Goal: Task Accomplishment & Management: Understand process/instructions

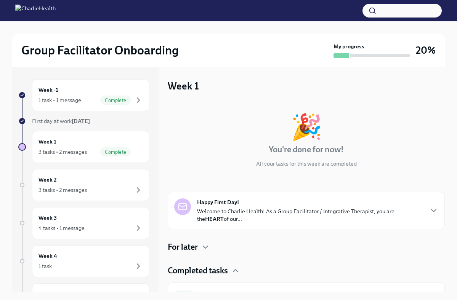
click at [332, 221] on p "Welcome to Charlie Health! As a Group Facilitator / Integrative Therapist, you …" at bounding box center [310, 215] width 226 height 15
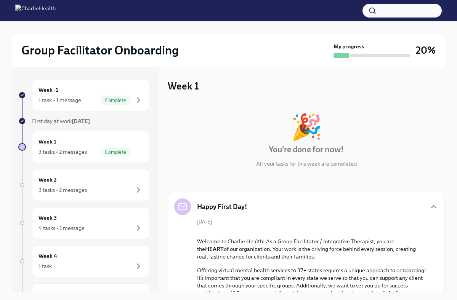
click at [336, 206] on div "Happy First Day!" at bounding box center [306, 207] width 264 height 17
click at [109, 149] on div "Complete" at bounding box center [115, 151] width 30 height 9
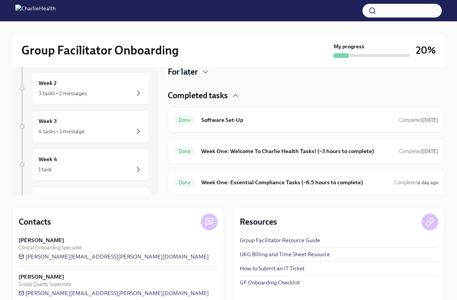
scroll to position [53, 0]
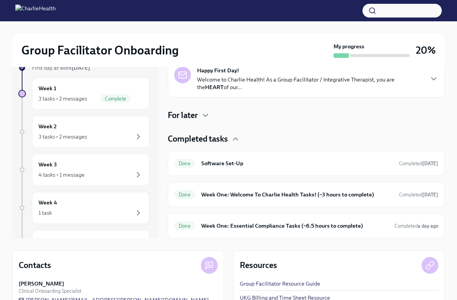
click at [211, 141] on h4 "Completed tasks" at bounding box center [198, 138] width 60 height 11
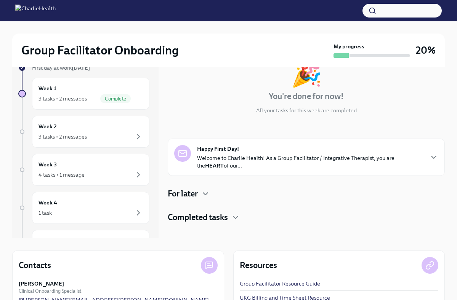
scroll to position [0, 0]
click at [195, 193] on h4 "For later" at bounding box center [183, 193] width 30 height 11
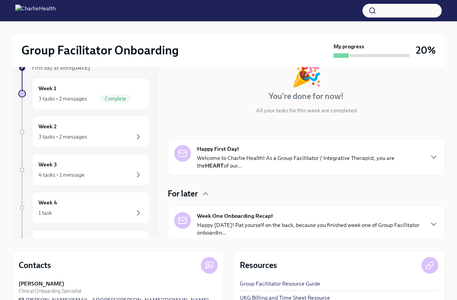
click at [245, 223] on p "Happy [DATE]! Pat yourself on the back, because you finished week one of Group …" at bounding box center [310, 228] width 226 height 15
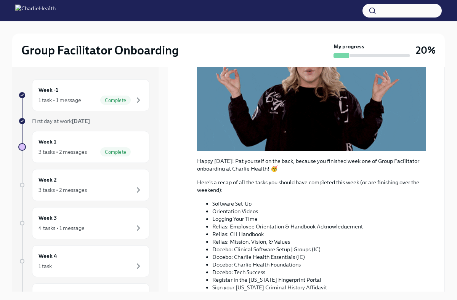
scroll to position [154, 0]
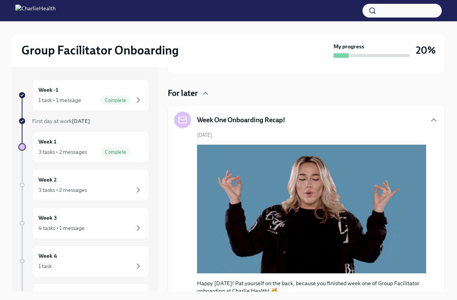
click at [195, 99] on div "For later Week One Onboarding Recap! [DATE] Happy [DATE]! Pat yourself on the b…" at bounding box center [306, 306] width 277 height 436
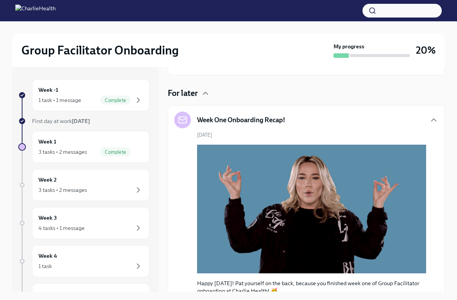
click at [197, 94] on h4 "For later" at bounding box center [183, 93] width 30 height 11
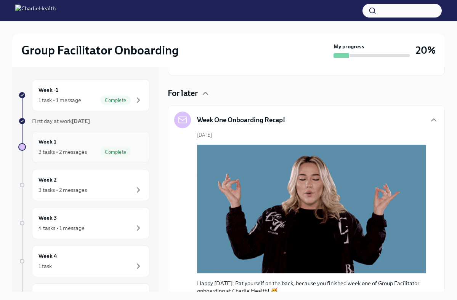
scroll to position [0, 0]
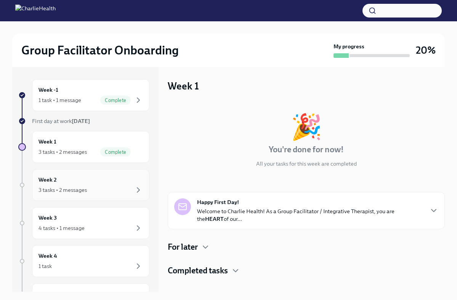
click at [98, 184] on div "Week 2 3 tasks • 2 messages" at bounding box center [90, 185] width 104 height 19
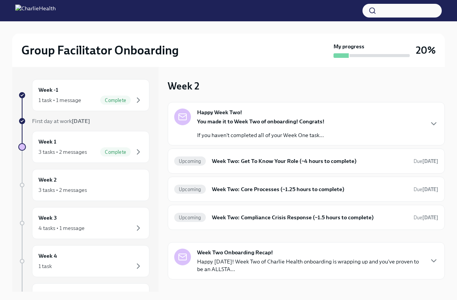
click at [287, 127] on div "You made it to Week Two of onboarding! Congrats! If you haven't completed all o…" at bounding box center [260, 128] width 127 height 21
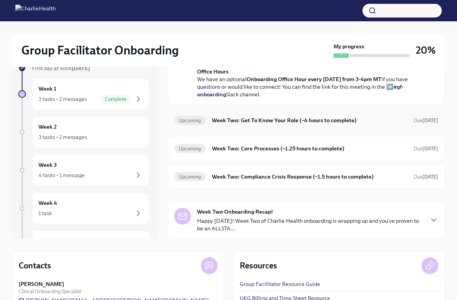
scroll to position [170, 0]
click at [331, 125] on h6 "Week Two: Get To Know Your Role (~4 hours to complete)" at bounding box center [309, 120] width 195 height 8
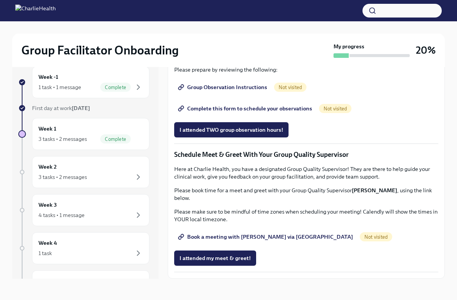
scroll to position [469, 0]
click at [78, 169] on div "Week 2 3 tasks • 2 messages" at bounding box center [90, 172] width 104 height 19
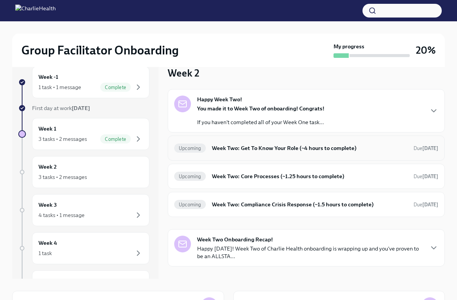
click at [277, 156] on div "Upcoming Week Two: Get To Know Your Role (~4 hours to complete) Due [DATE]" at bounding box center [306, 148] width 277 height 25
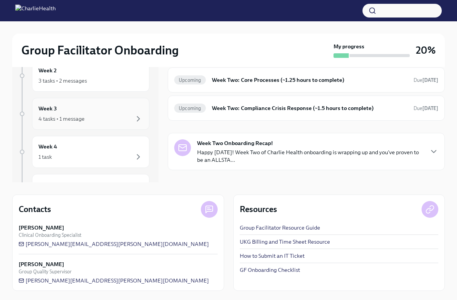
click at [86, 123] on div "Week 3 4 tasks • 1 message" at bounding box center [90, 114] width 117 height 32
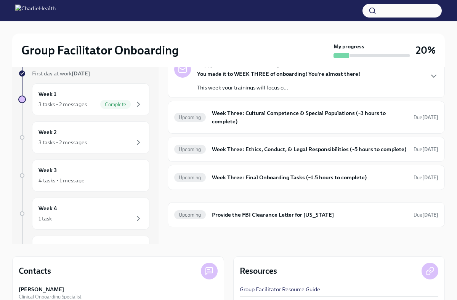
scroll to position [41, 0]
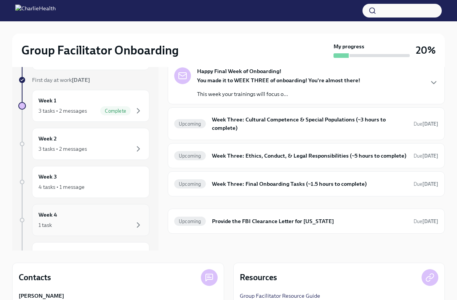
click at [90, 216] on div "Week 4 1 task" at bounding box center [90, 220] width 104 height 19
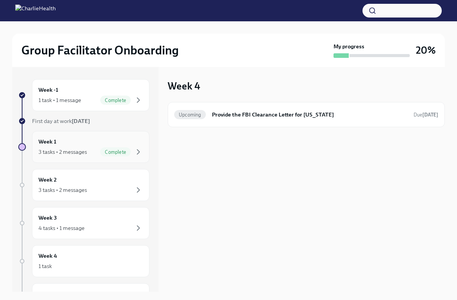
click at [72, 154] on div "3 tasks • 2 messages" at bounding box center [62, 152] width 48 height 8
